Goal: Task Accomplishment & Management: Use online tool/utility

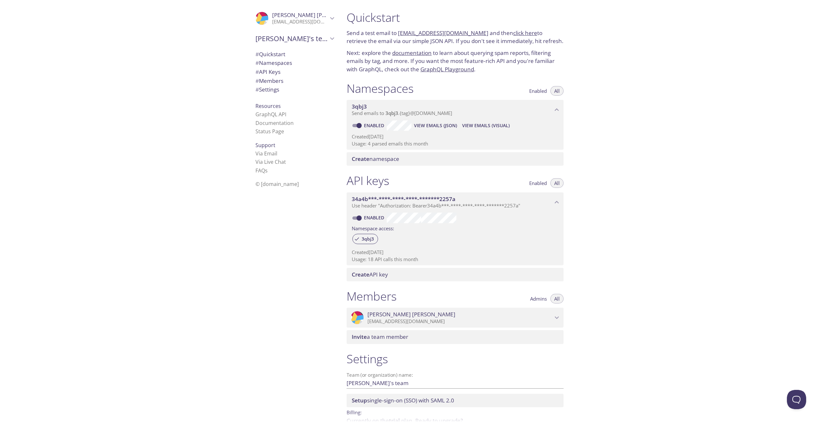
scroll to position [35, 0]
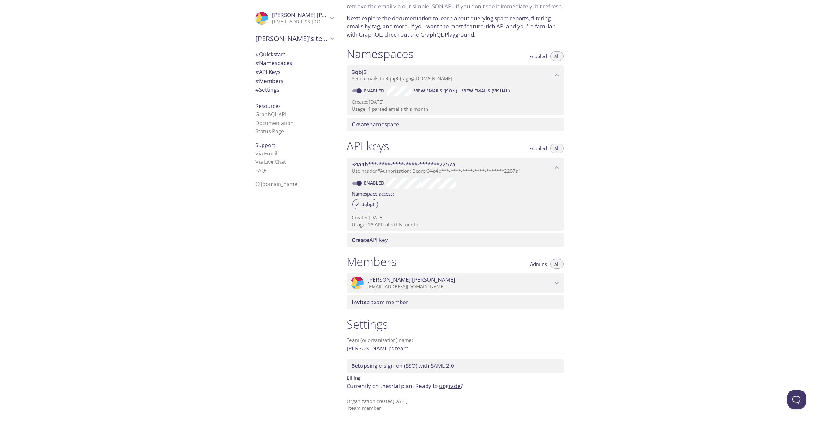
click at [436, 91] on span "View Emails (JSON)" at bounding box center [435, 91] width 43 height 8
click at [485, 92] on span "View Emails (Visual)" at bounding box center [486, 91] width 48 height 8
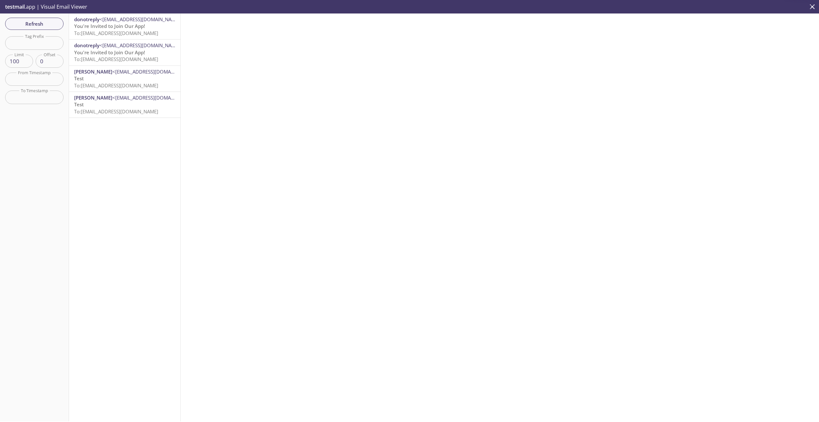
click at [117, 105] on p "Test To: [EMAIL_ADDRESS][DOMAIN_NAME]" at bounding box center [124, 108] width 101 height 14
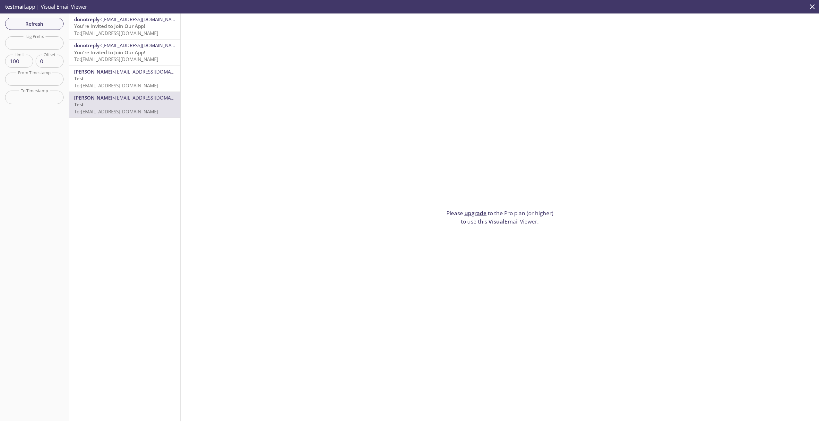
click at [128, 32] on span "To: [EMAIL_ADDRESS][DOMAIN_NAME]" at bounding box center [116, 33] width 84 height 6
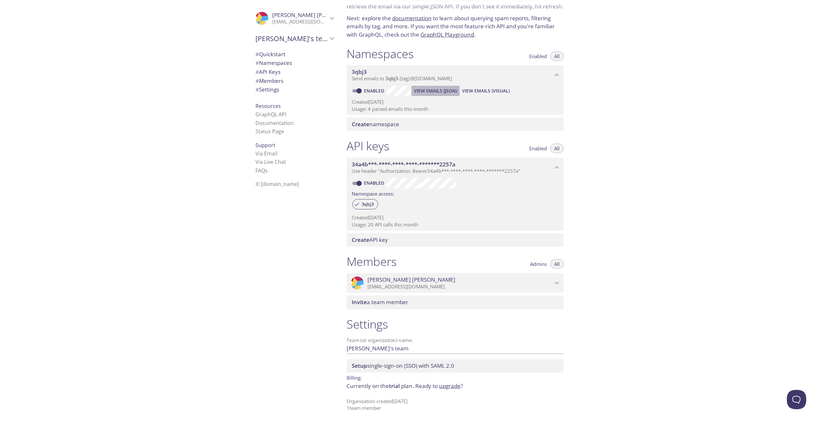
click at [443, 90] on span "View Emails (JSON)" at bounding box center [435, 91] width 43 height 8
click at [480, 91] on span "View Emails (Visual)" at bounding box center [486, 91] width 48 height 8
click at [428, 92] on span "View Emails (JSON)" at bounding box center [435, 92] width 43 height 8
click at [444, 91] on span "View Emails (JSON)" at bounding box center [435, 92] width 43 height 8
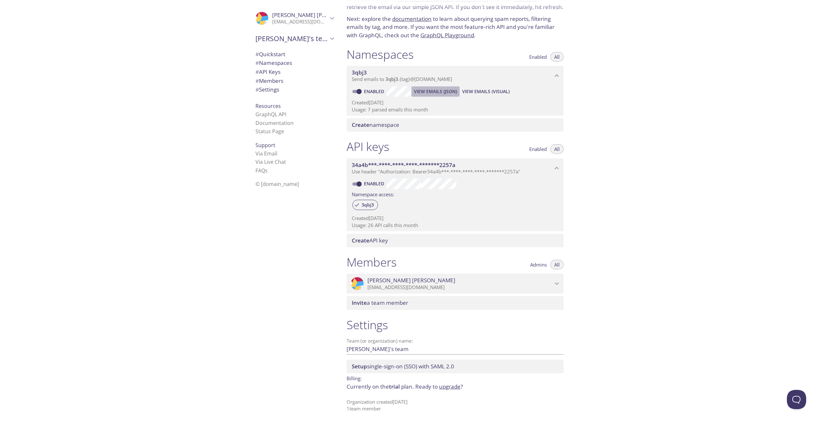
click at [422, 90] on span "View Emails (JSON)" at bounding box center [435, 92] width 43 height 8
